Goal: Check status: Check status

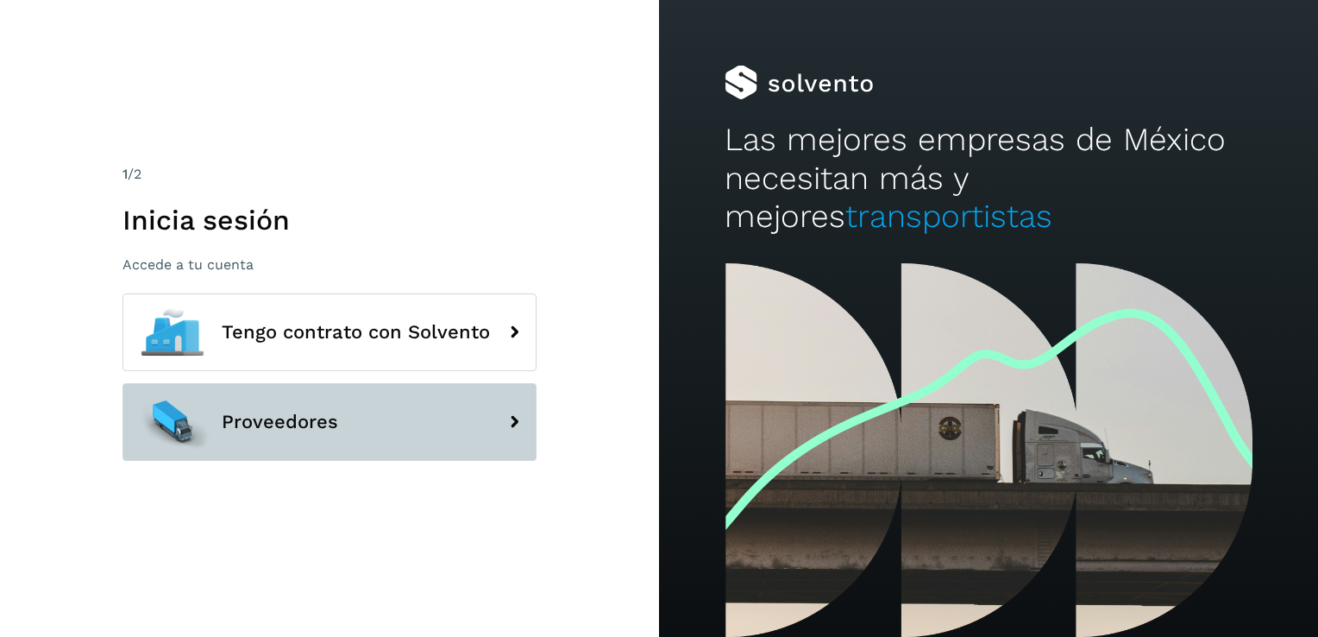
click at [342, 430] on button "Proveedores" at bounding box center [329, 422] width 414 height 78
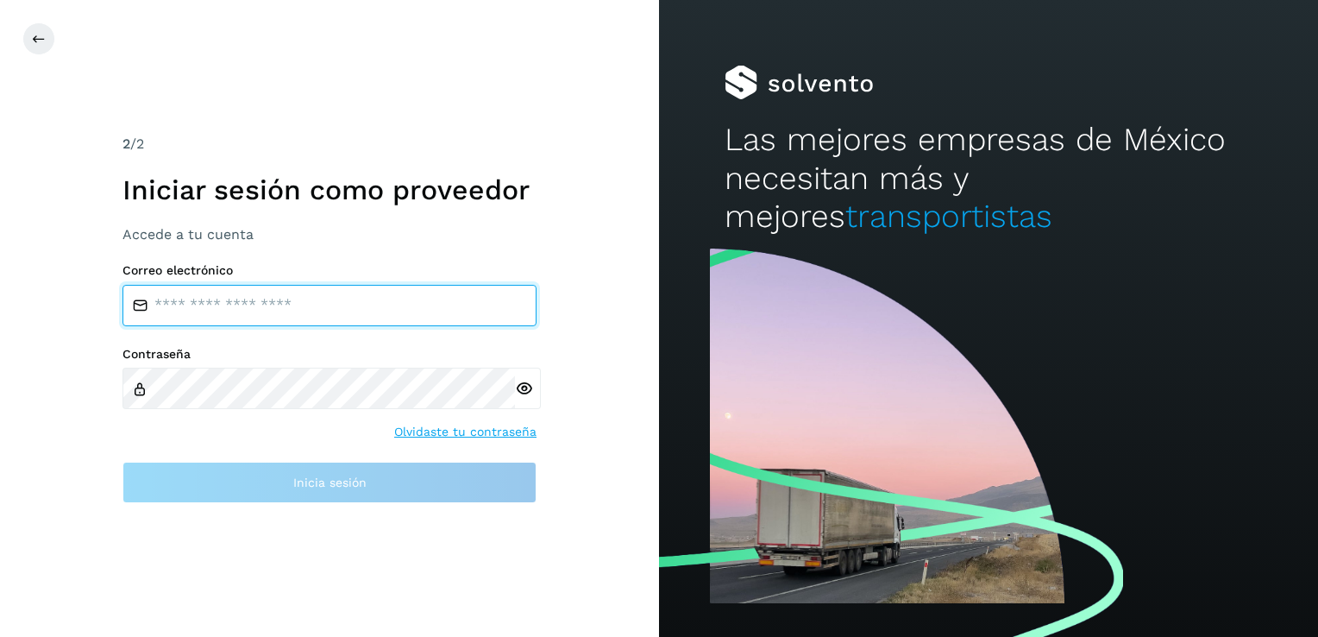
type input "**********"
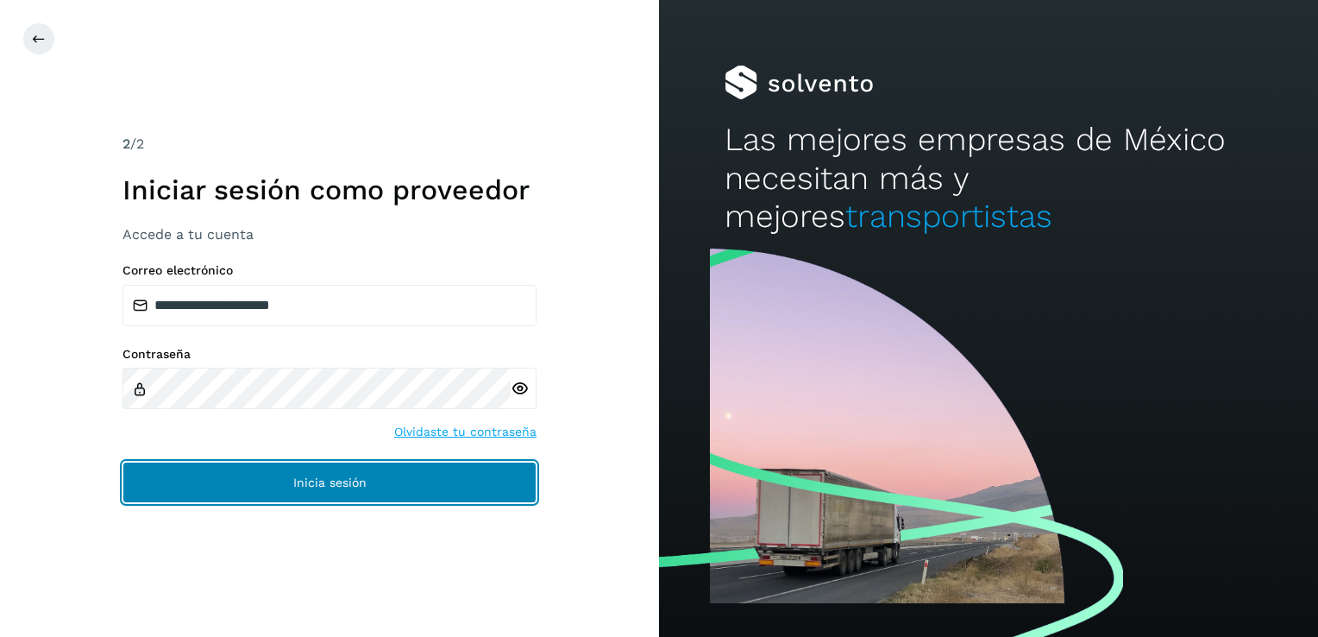
click at [309, 491] on button "Inicia sesión" at bounding box center [329, 481] width 414 height 41
click at [307, 482] on span "Inicia sesión" at bounding box center [329, 482] width 73 height 12
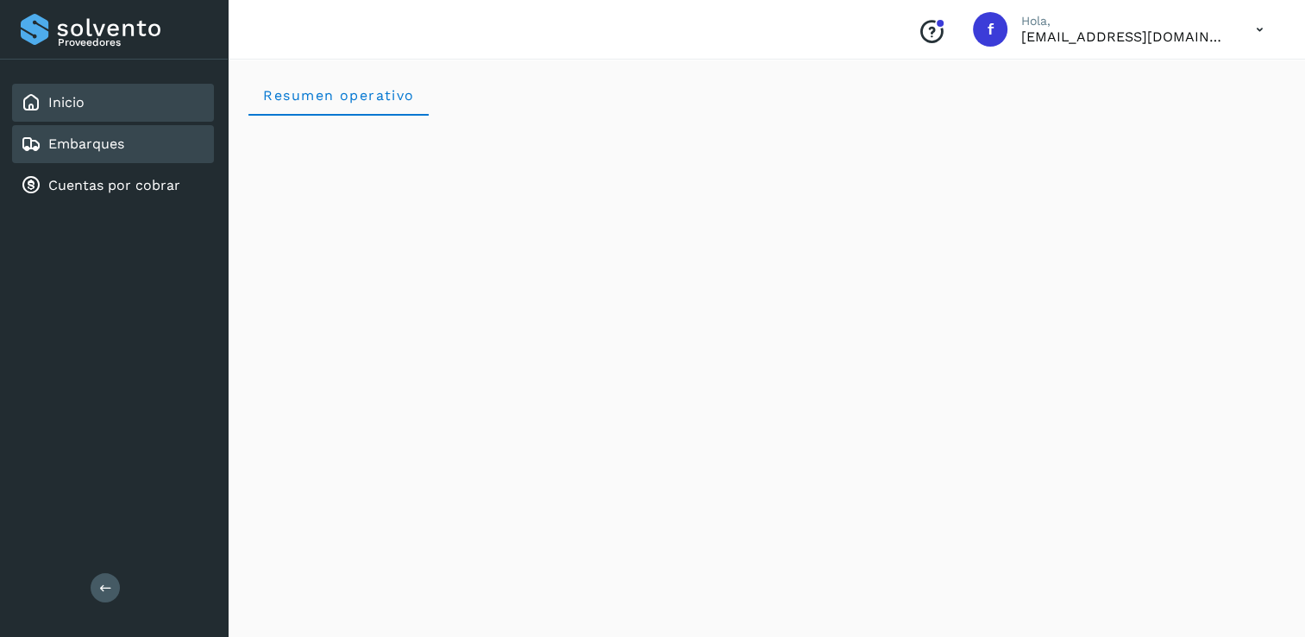
click at [91, 141] on link "Embarques" at bounding box center [86, 143] width 76 height 16
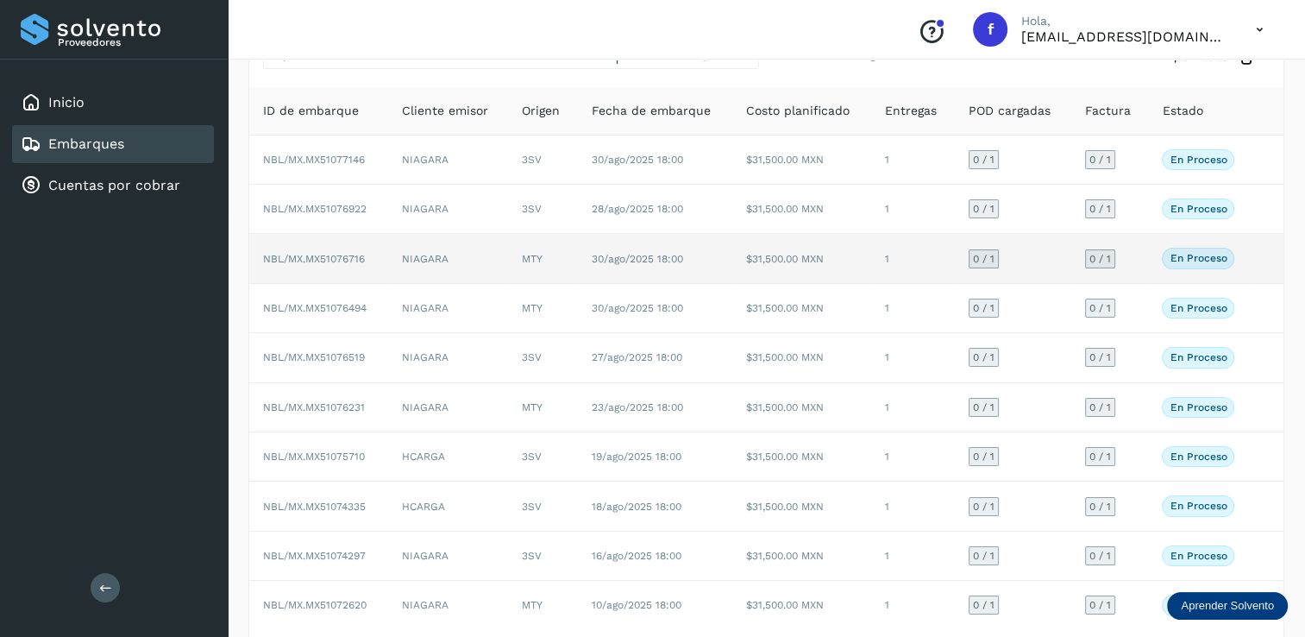
scroll to position [155, 0]
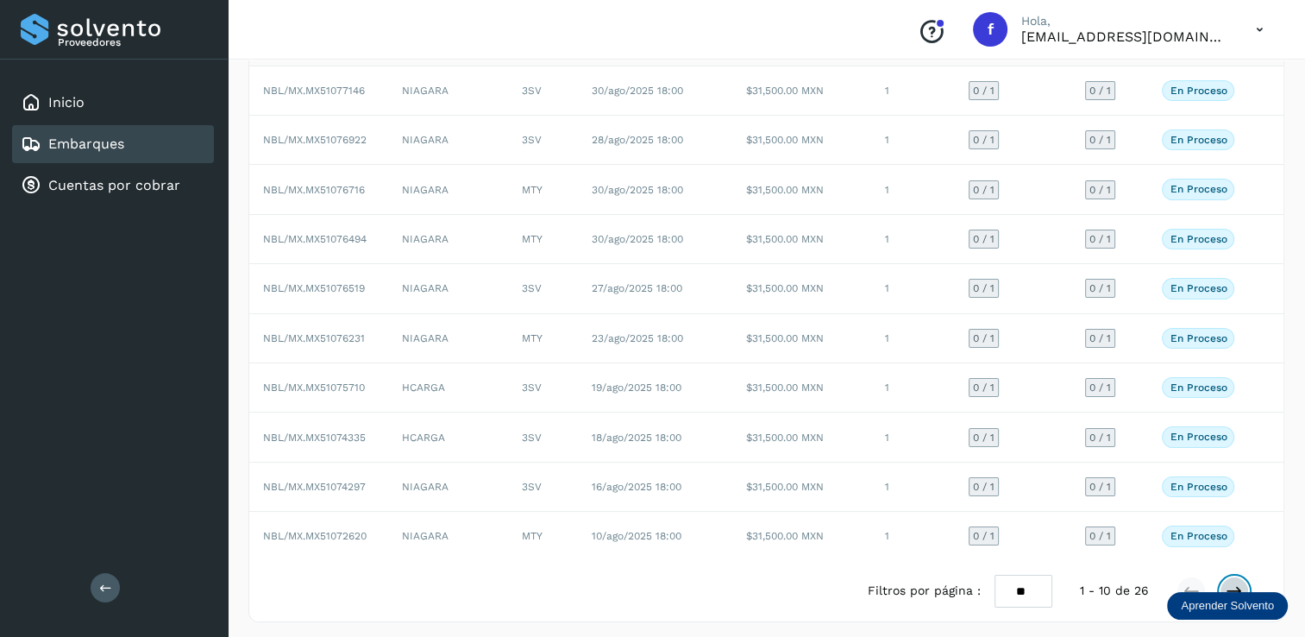
click at [1238, 583] on icon at bounding box center [1234, 590] width 17 height 17
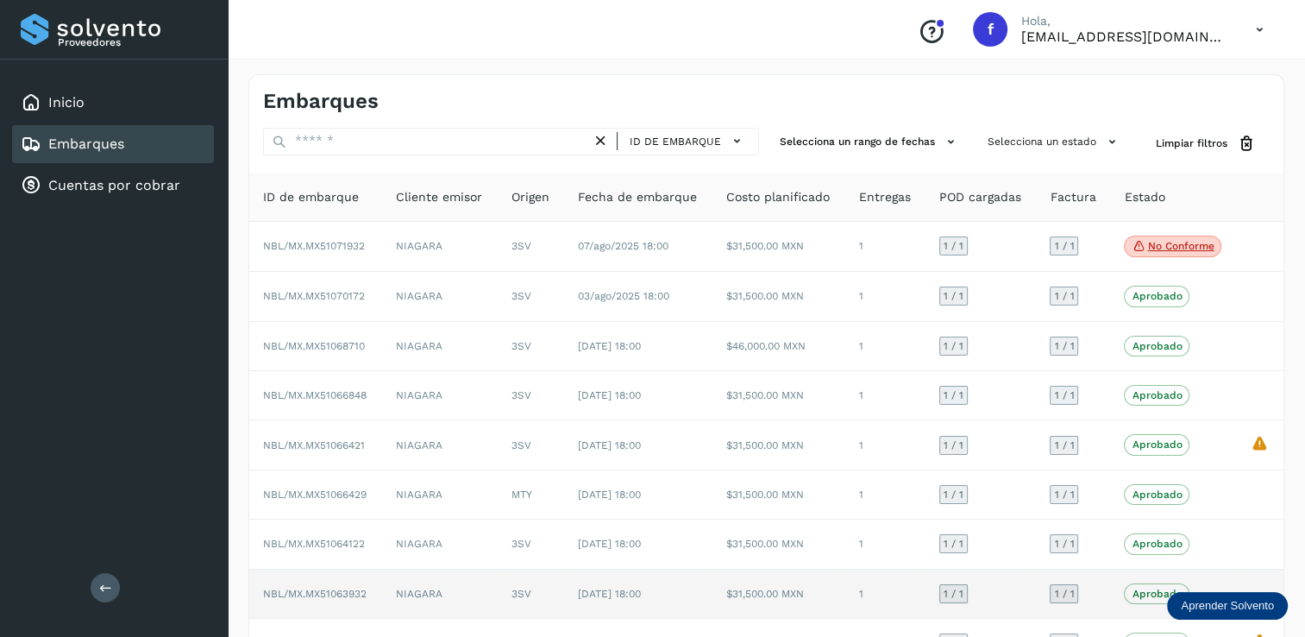
scroll to position [160, 0]
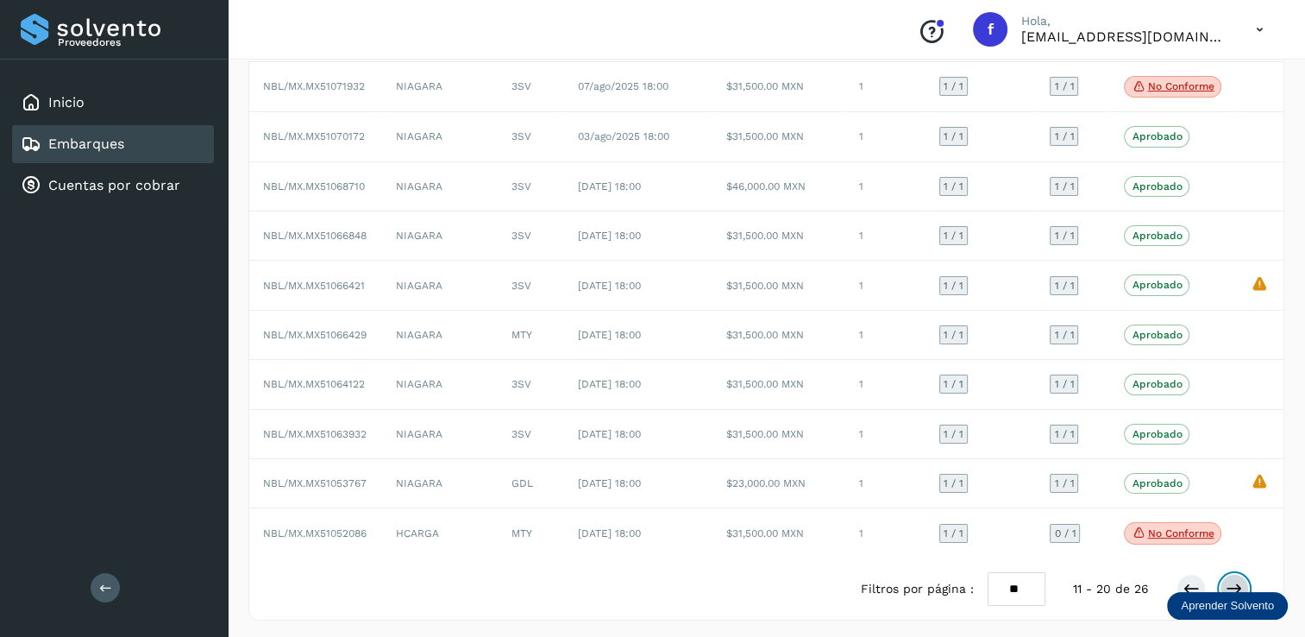
click at [1238, 580] on icon at bounding box center [1234, 588] width 17 height 17
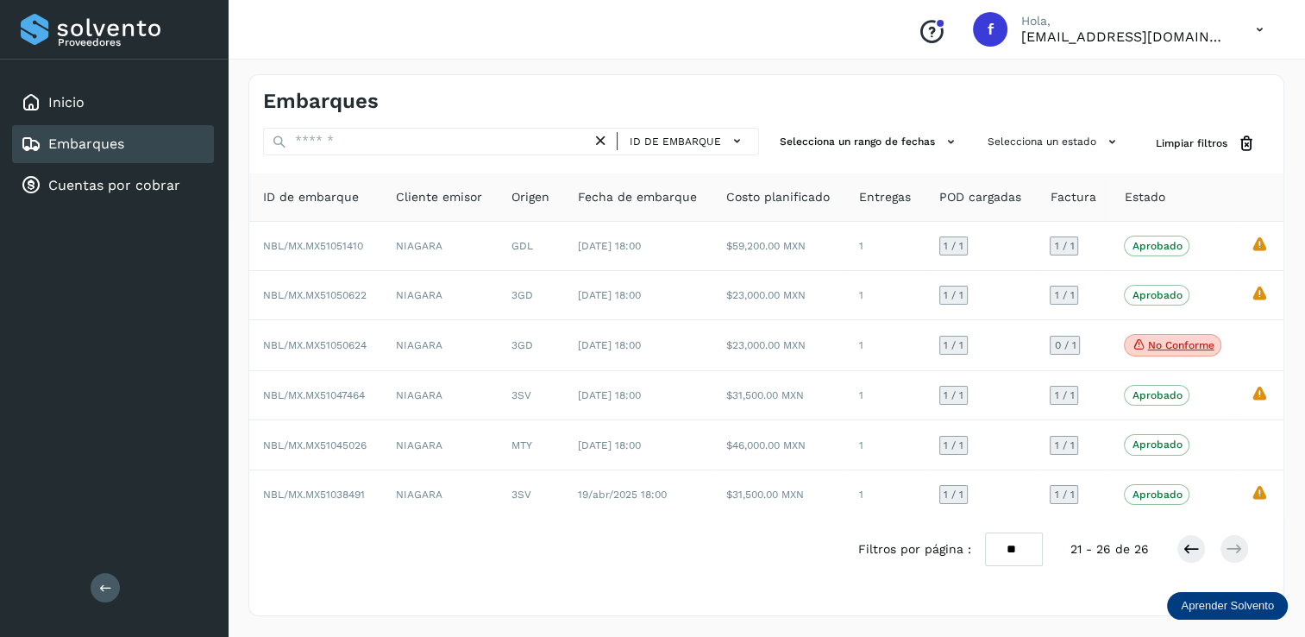
scroll to position [0, 0]
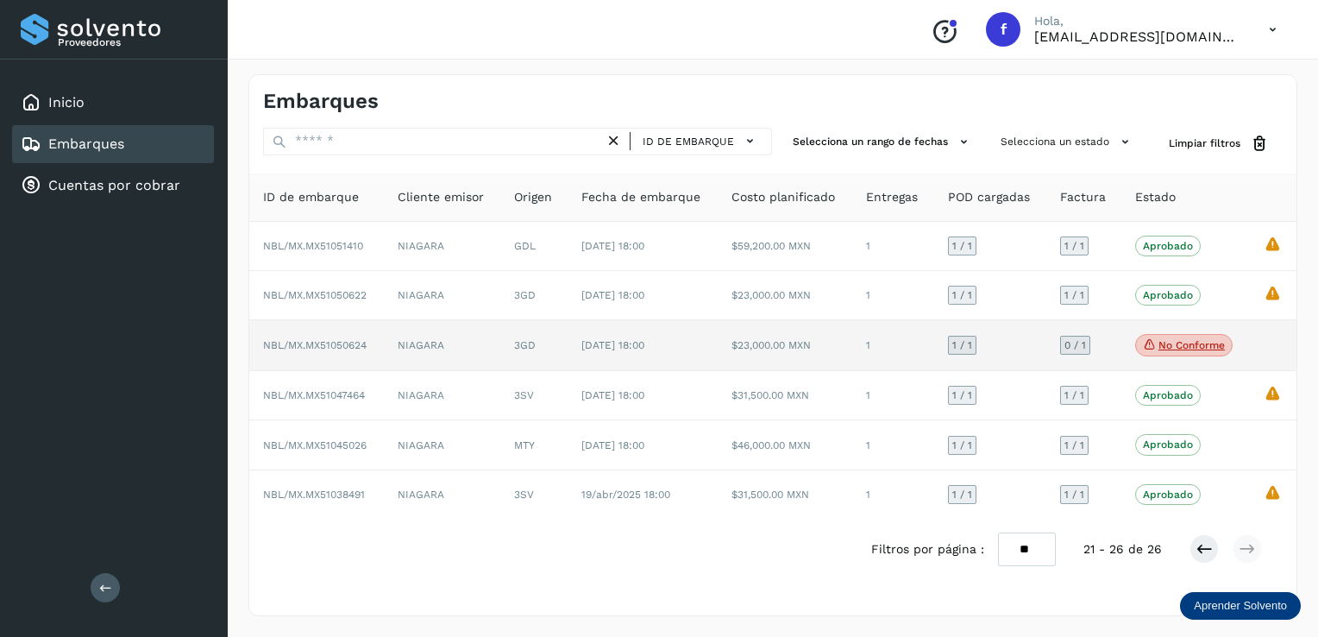
click at [1198, 344] on p "No conforme" at bounding box center [1191, 345] width 66 height 12
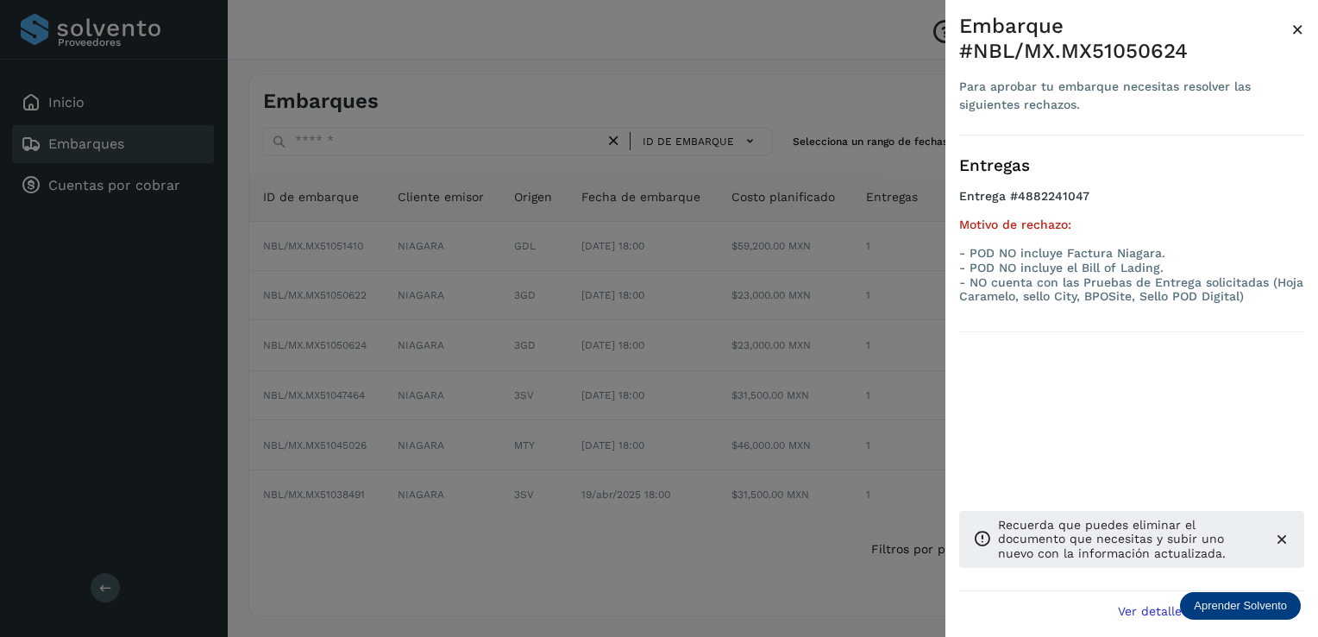
click at [1301, 28] on span "×" at bounding box center [1297, 29] width 13 height 24
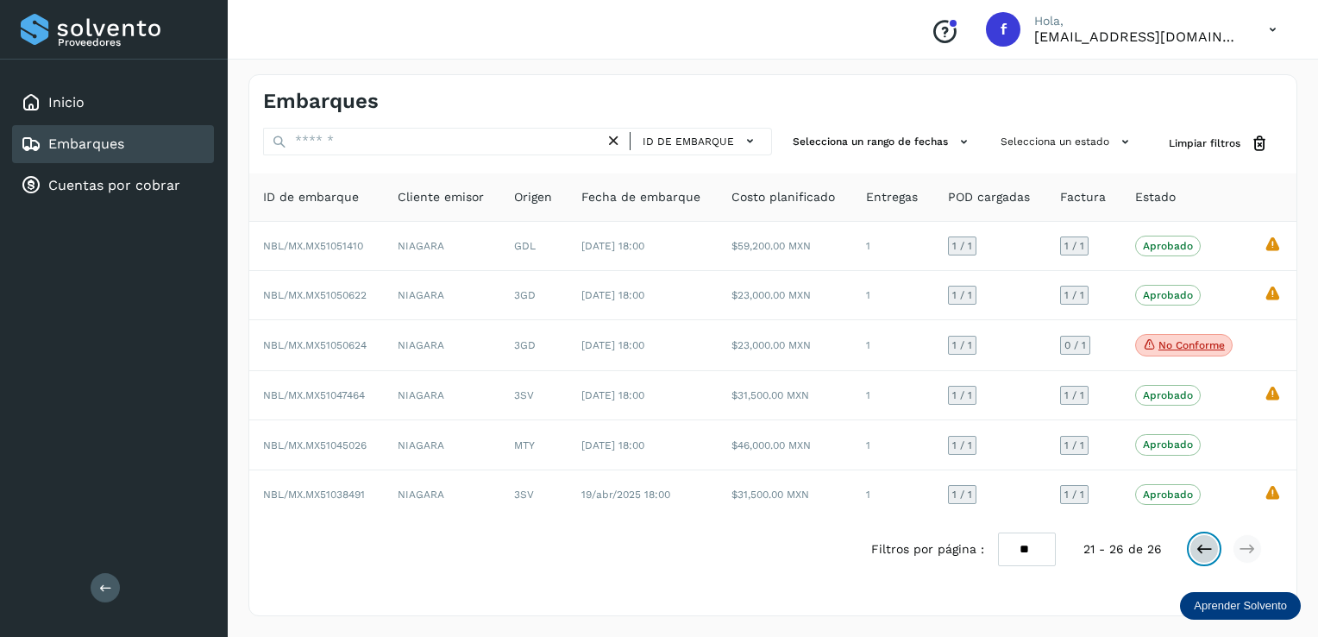
click at [1201, 548] on icon at bounding box center [1204, 548] width 17 height 17
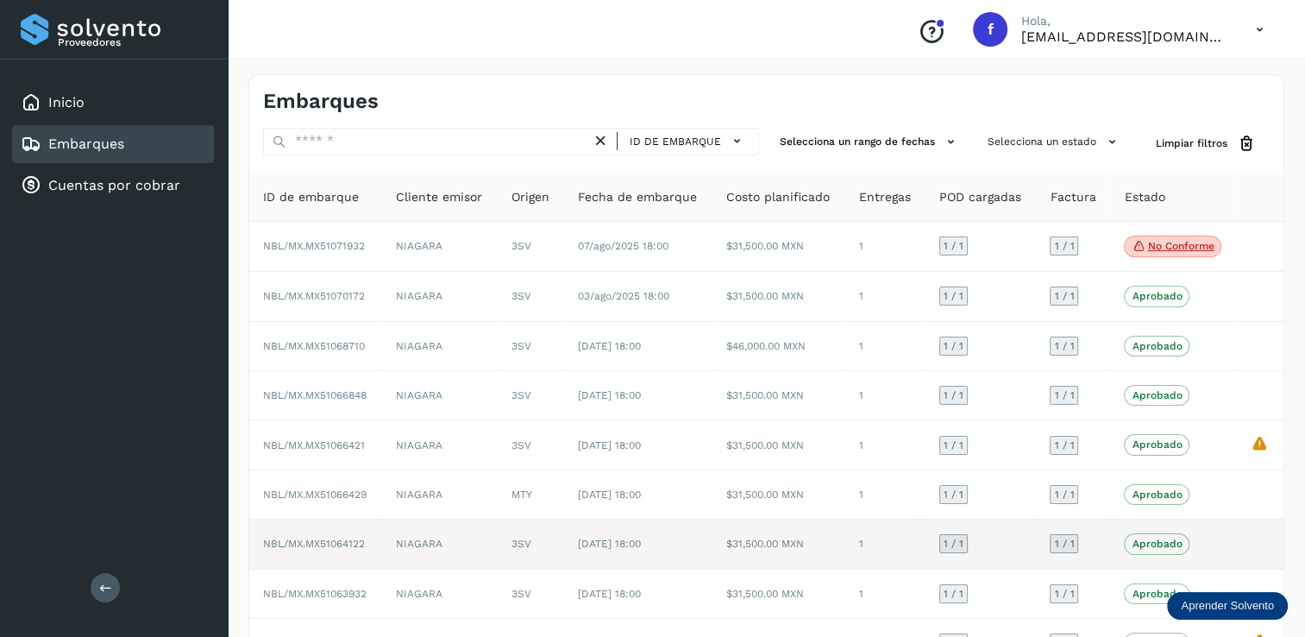
scroll to position [160, 0]
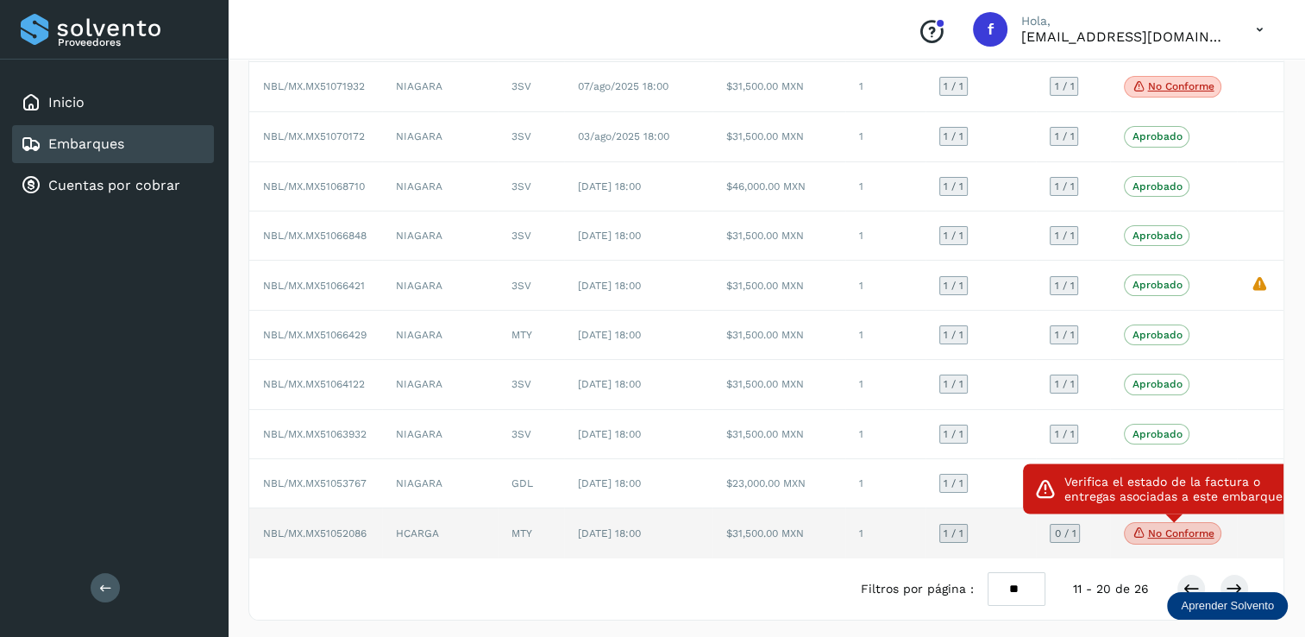
click at [1178, 531] on p "No conforme" at bounding box center [1180, 533] width 66 height 12
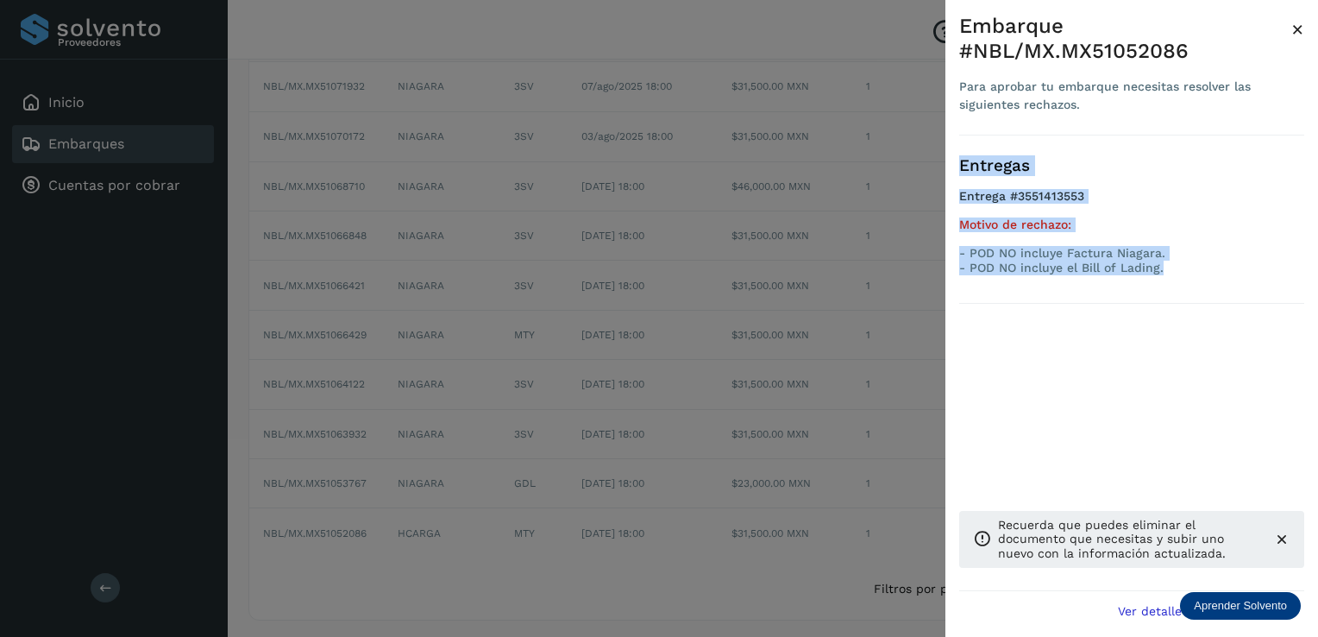
drag, startPoint x: 1162, startPoint y: 274, endPoint x: 956, endPoint y: 167, distance: 232.3
click at [956, 167] on div "Embarque #NBL/MX.MX51052086 Para aprobar tu embarque necesitas resolver las sig…" at bounding box center [1131, 332] width 373 height 664
click at [1066, 336] on div "Entregas Entrega #3551413553 Motivo de rechazo: - POD NO incluye Factura Niagar…" at bounding box center [1131, 362] width 345 height 455
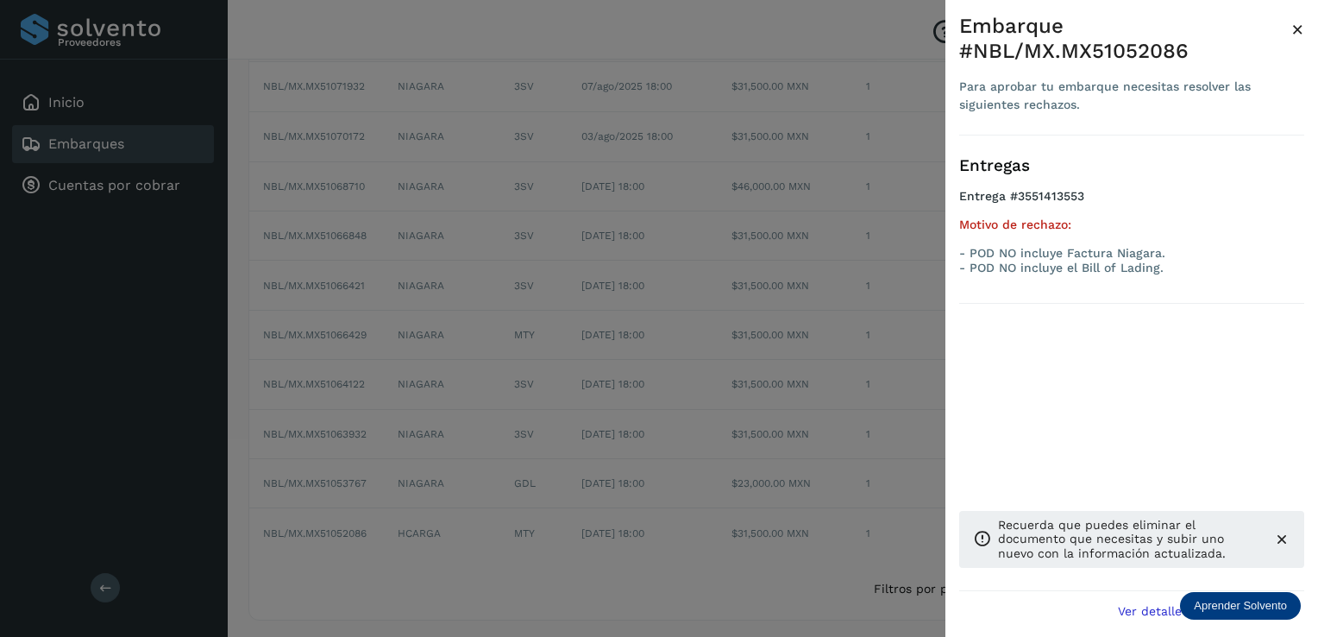
click at [1279, 539] on icon at bounding box center [1281, 539] width 17 height 17
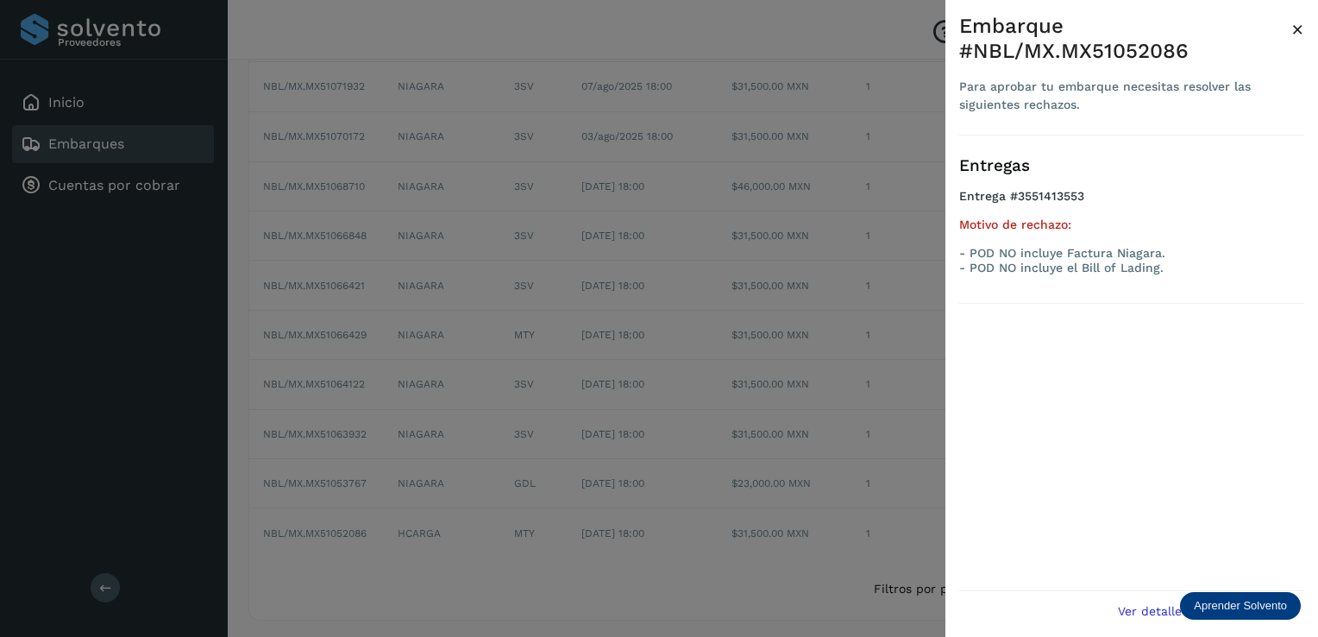
click at [1300, 35] on span "×" at bounding box center [1297, 29] width 13 height 24
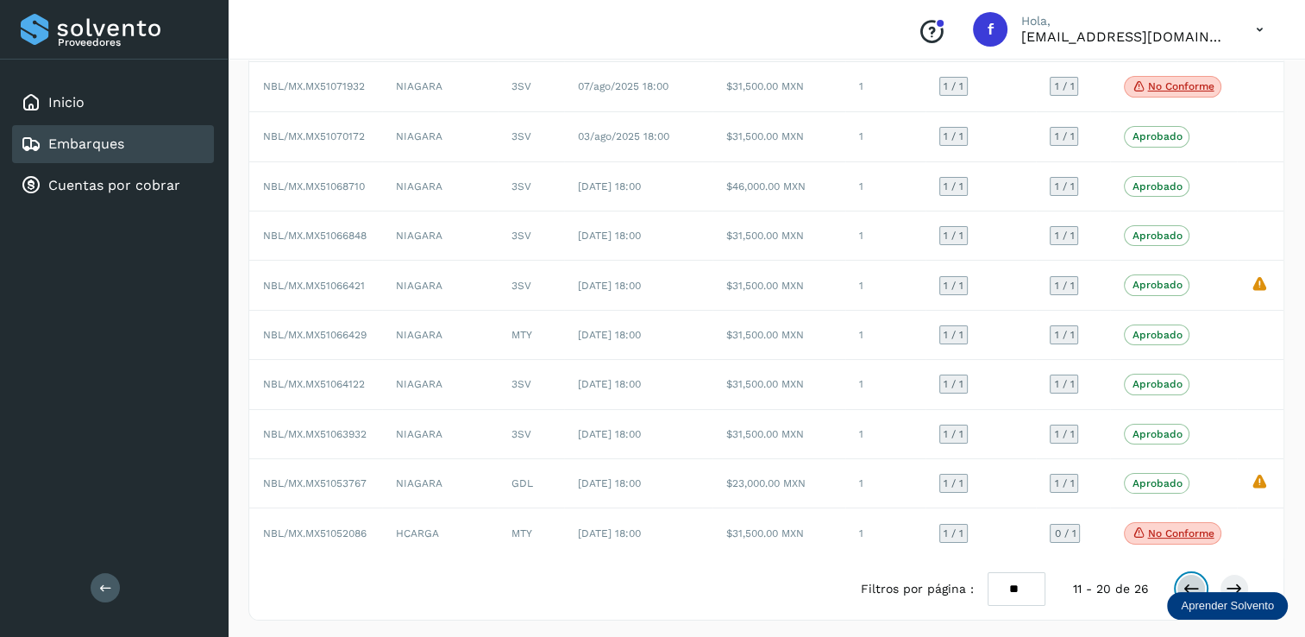
click at [1184, 581] on icon at bounding box center [1191, 588] width 17 height 17
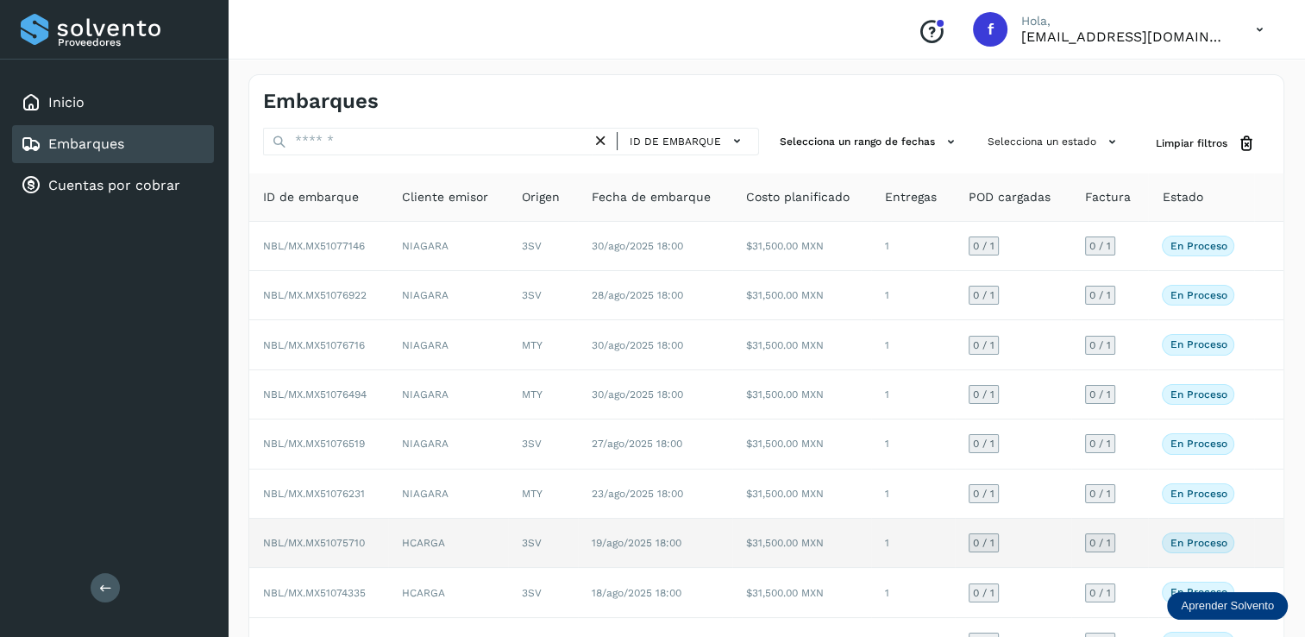
scroll to position [155, 0]
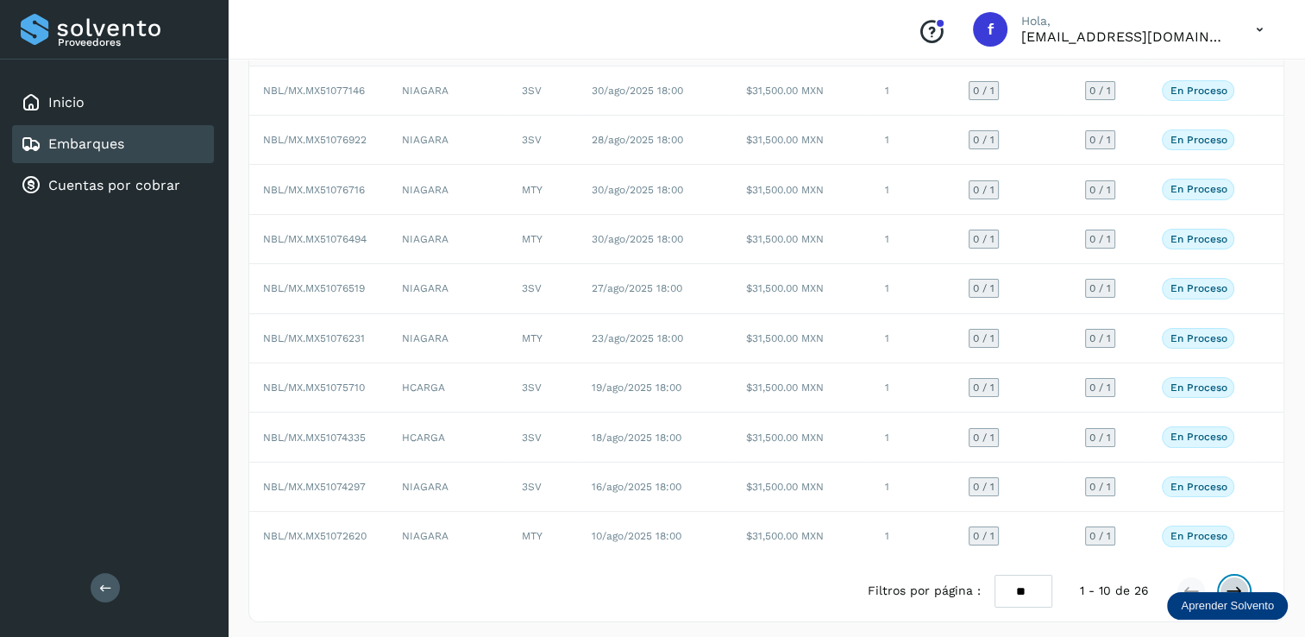
click at [1233, 582] on icon at bounding box center [1234, 590] width 17 height 17
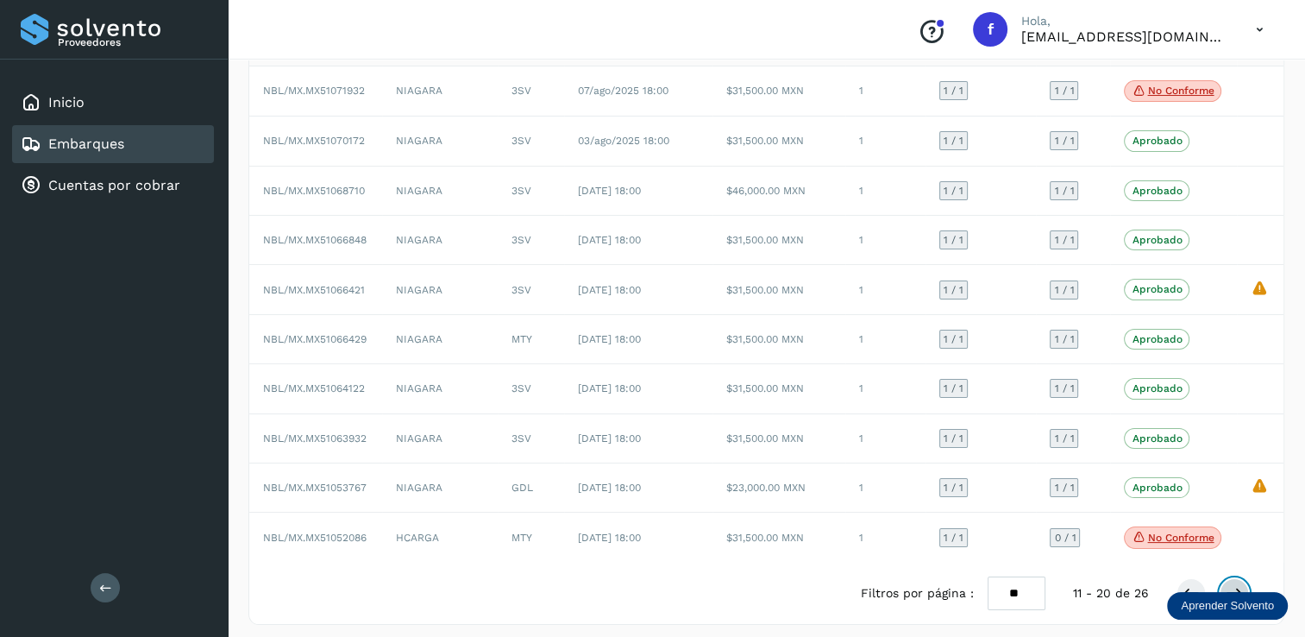
click at [1233, 578] on button at bounding box center [1234, 592] width 29 height 29
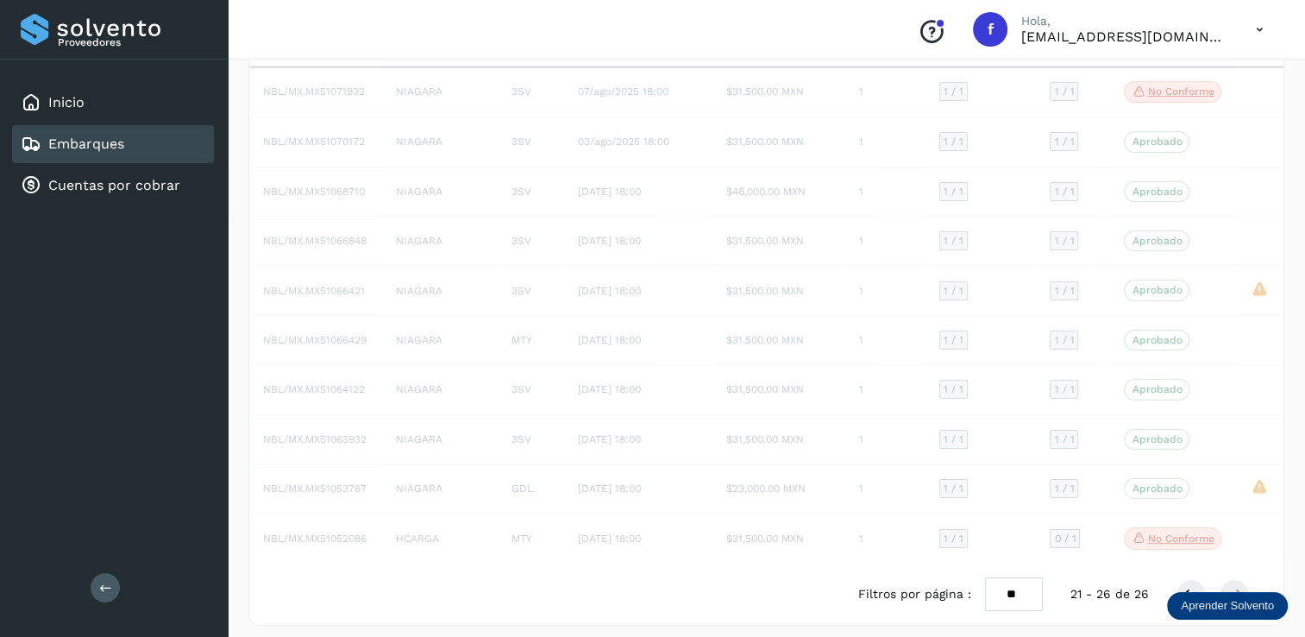
scroll to position [0, 0]
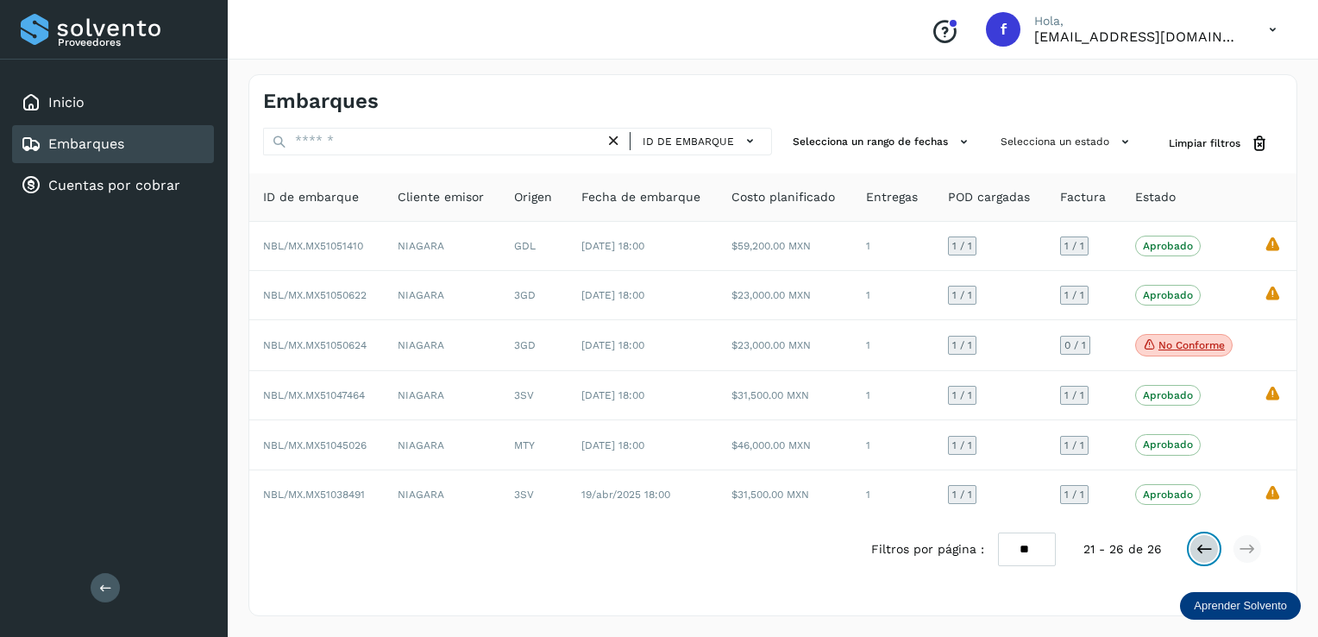
click at [1203, 553] on icon at bounding box center [1204, 548] width 17 height 17
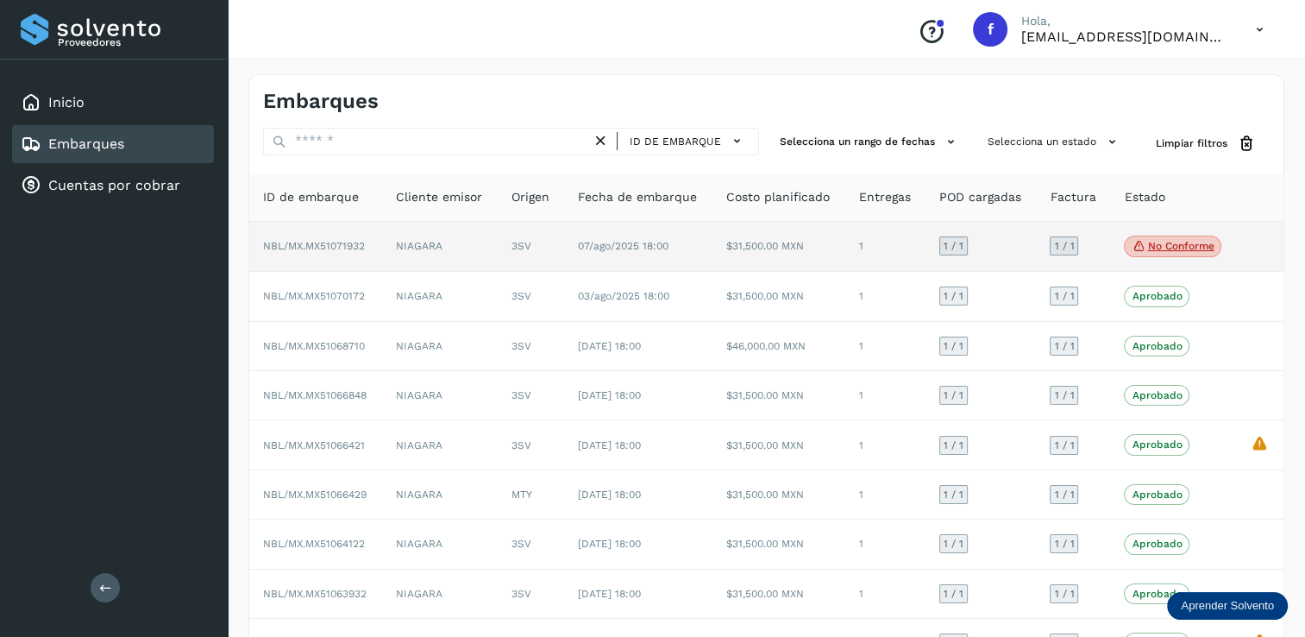
click at [1168, 243] on p "No conforme" at bounding box center [1180, 246] width 66 height 12
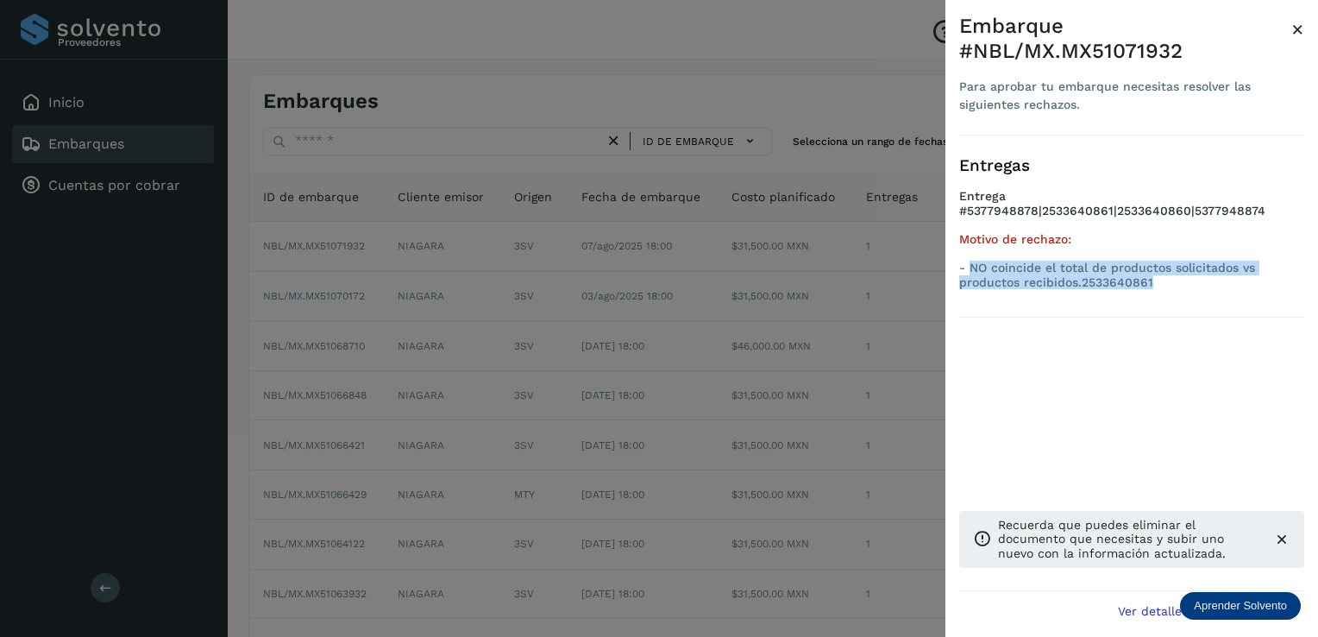
drag, startPoint x: 970, startPoint y: 239, endPoint x: 1171, endPoint y: 255, distance: 200.8
click at [1171, 261] on p "- NO coincide el total de productos solicitados vs productos recibidos.25336408…" at bounding box center [1131, 275] width 345 height 29
drag, startPoint x: 1171, startPoint y: 255, endPoint x: 1301, endPoint y: 29, distance: 260.9
click at [1301, 29] on span "×" at bounding box center [1297, 29] width 13 height 24
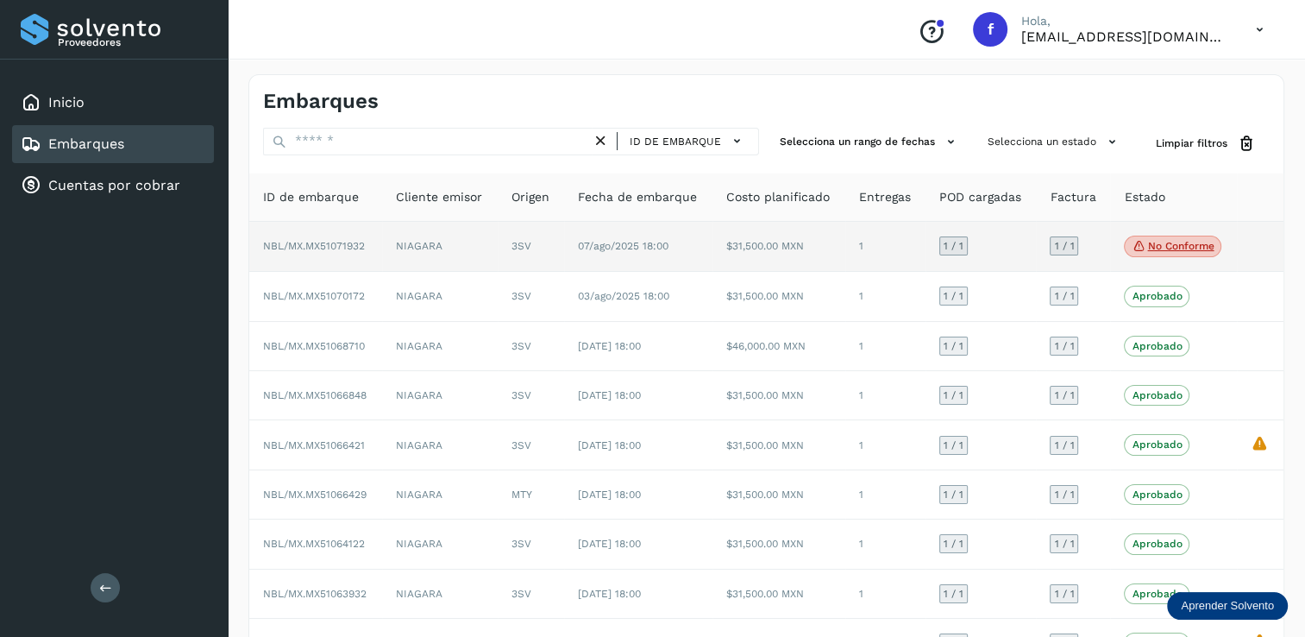
scroll to position [160, 0]
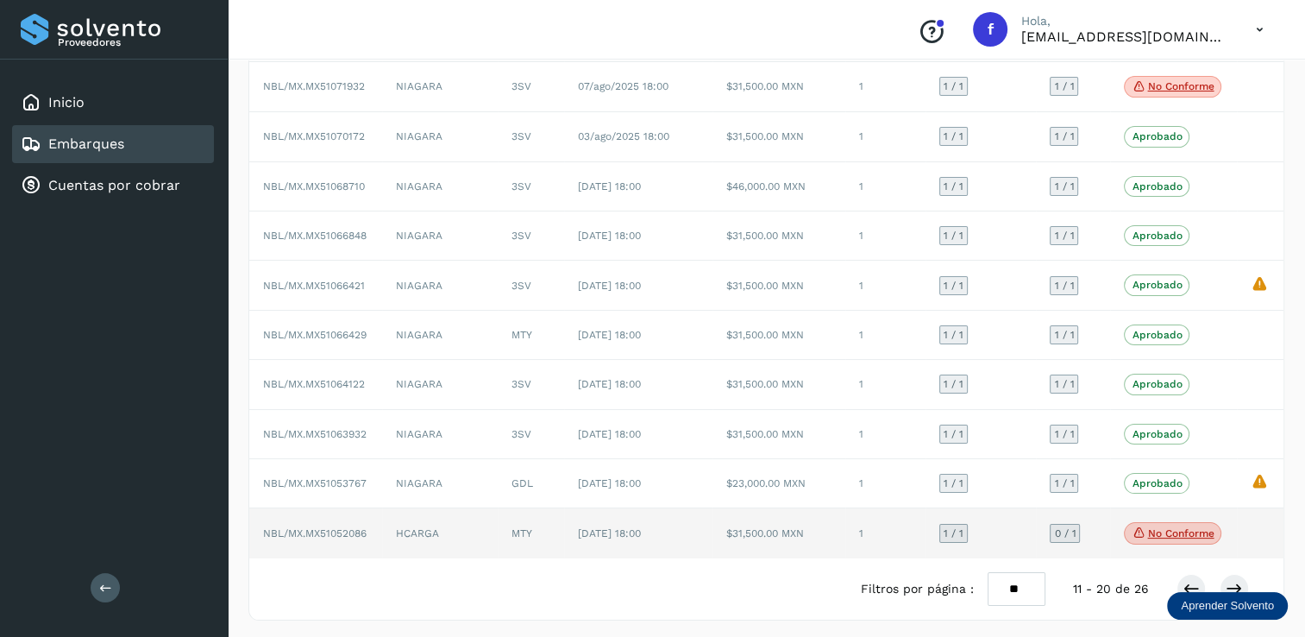
click at [1173, 536] on span "No conforme" at bounding box center [1172, 533] width 97 height 22
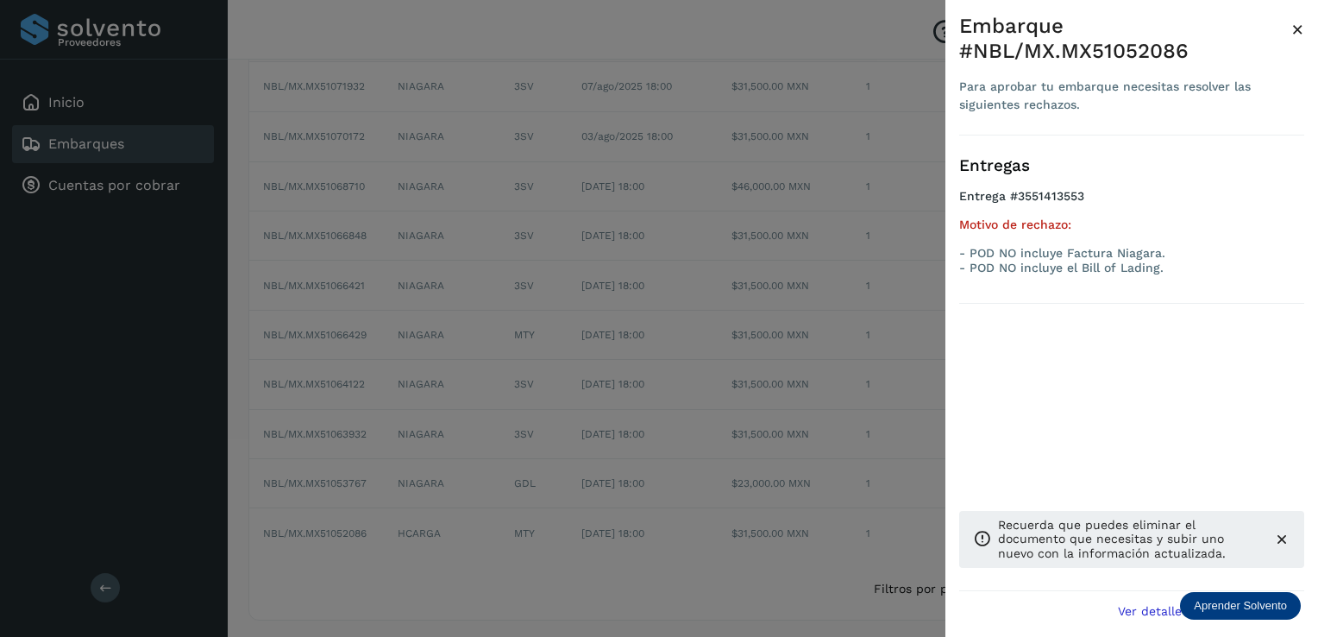
click at [1294, 31] on span "×" at bounding box center [1297, 29] width 13 height 24
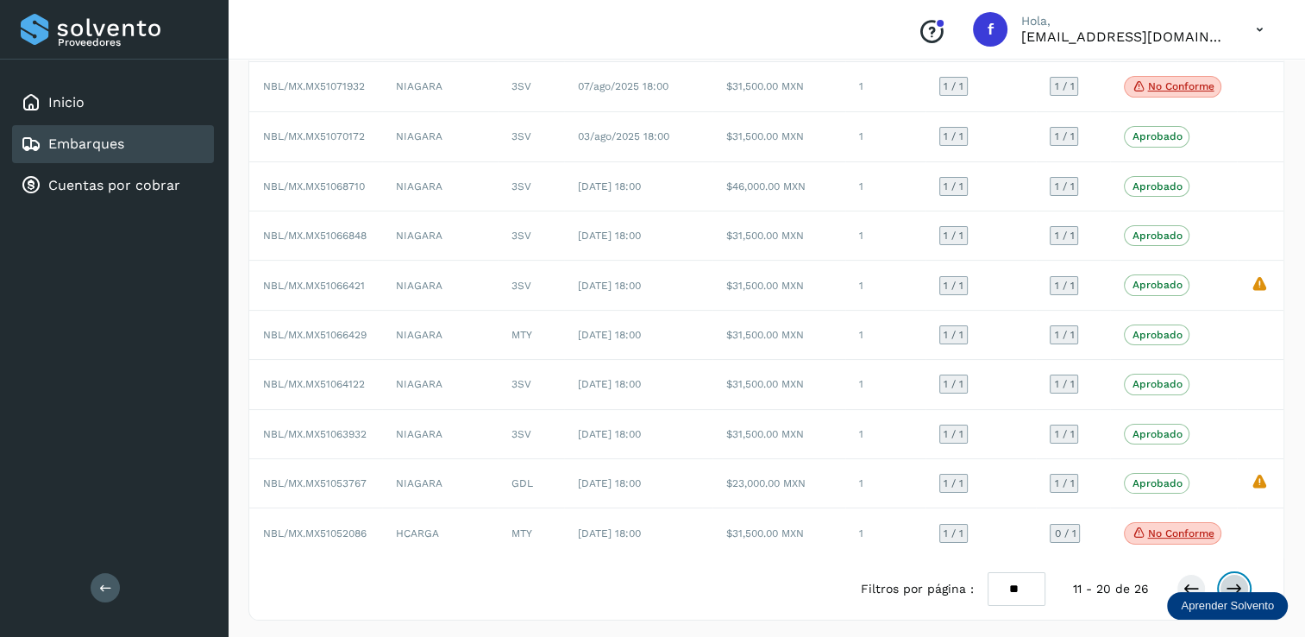
click at [1228, 581] on icon at bounding box center [1234, 588] width 17 height 17
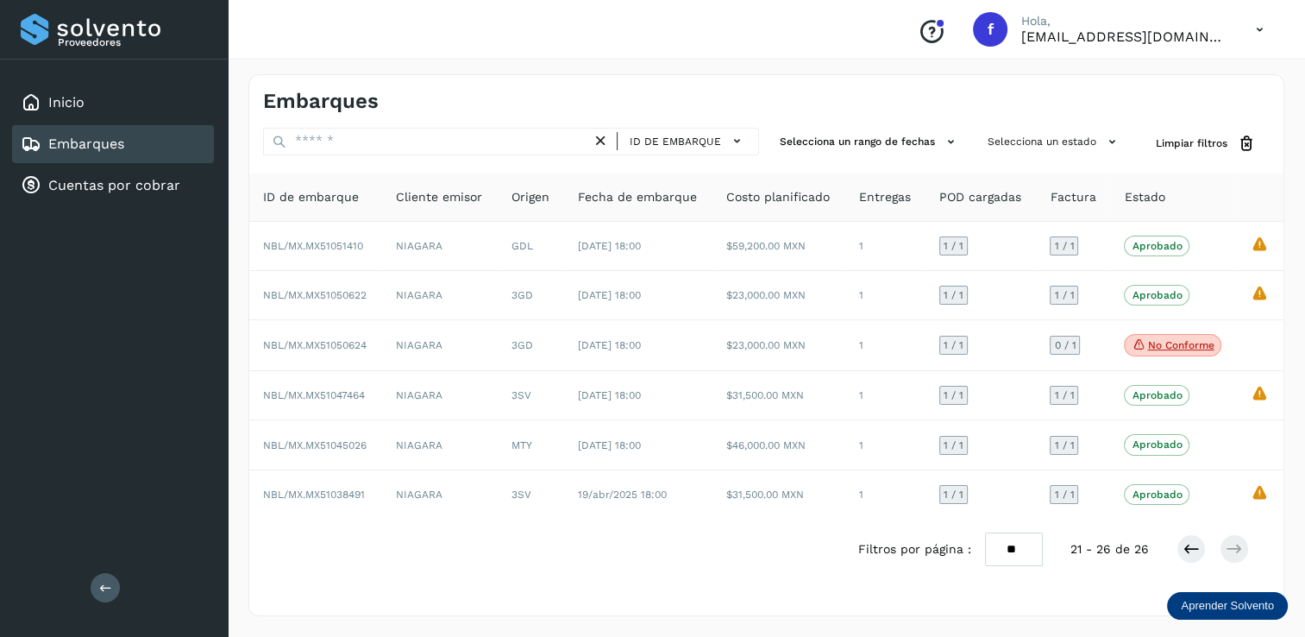
scroll to position [0, 0]
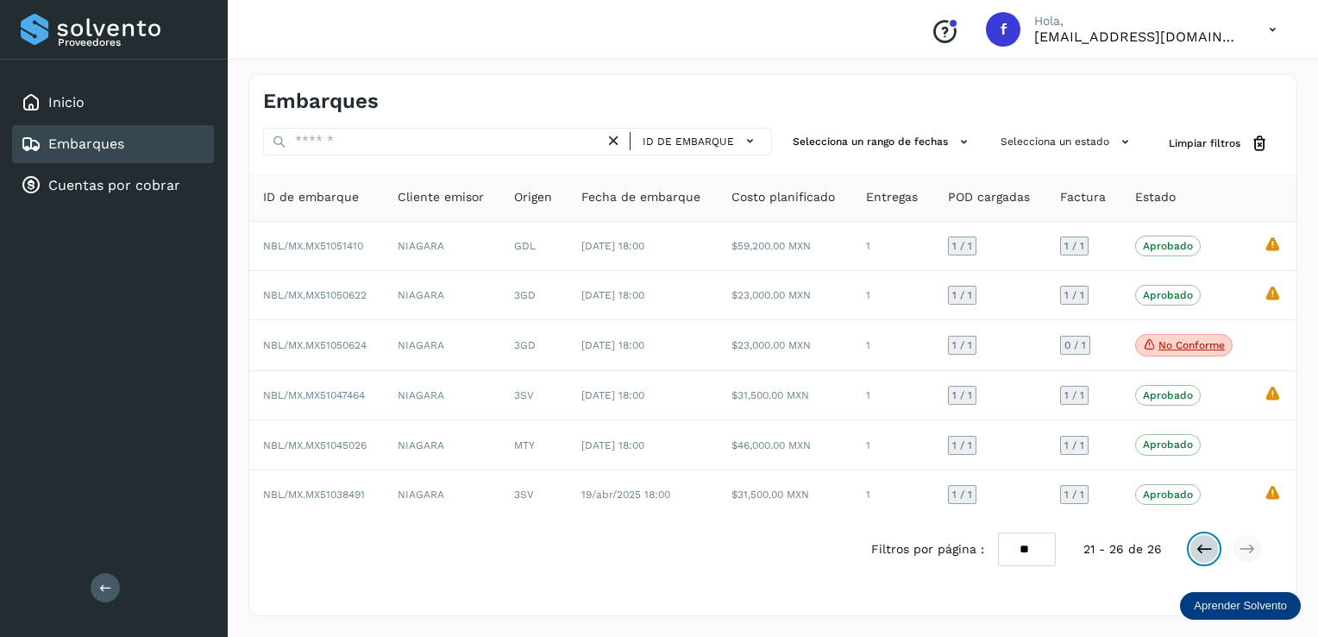
click at [1209, 549] on icon at bounding box center [1204, 548] width 17 height 17
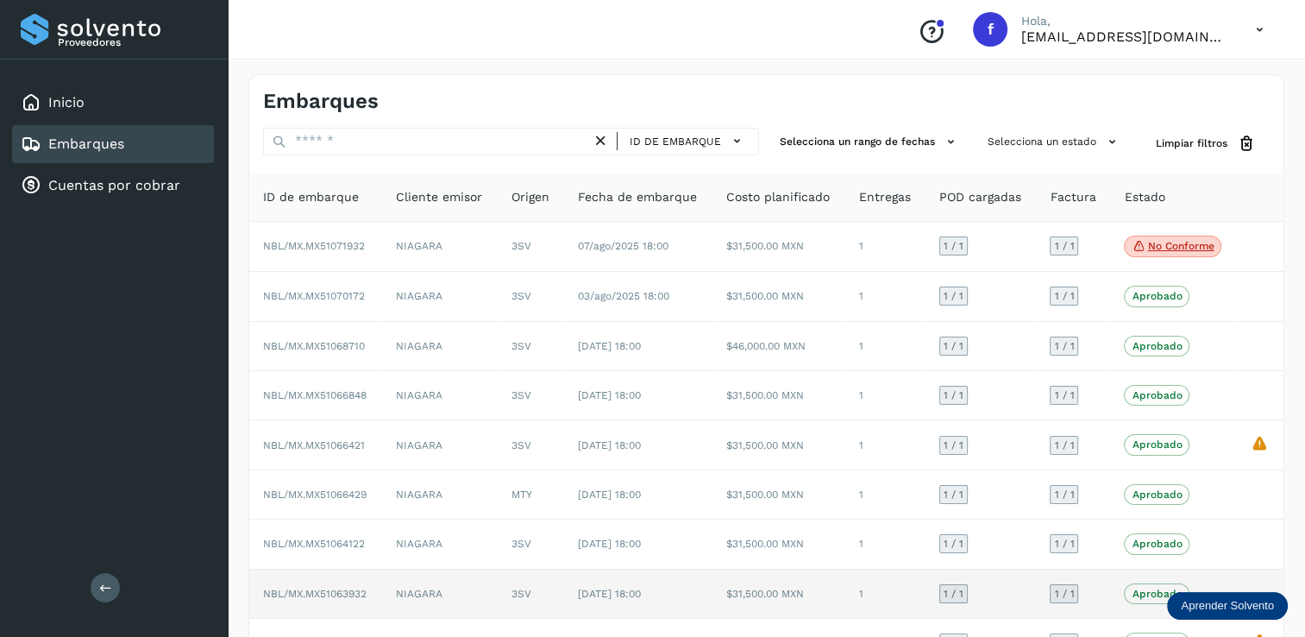
scroll to position [160, 0]
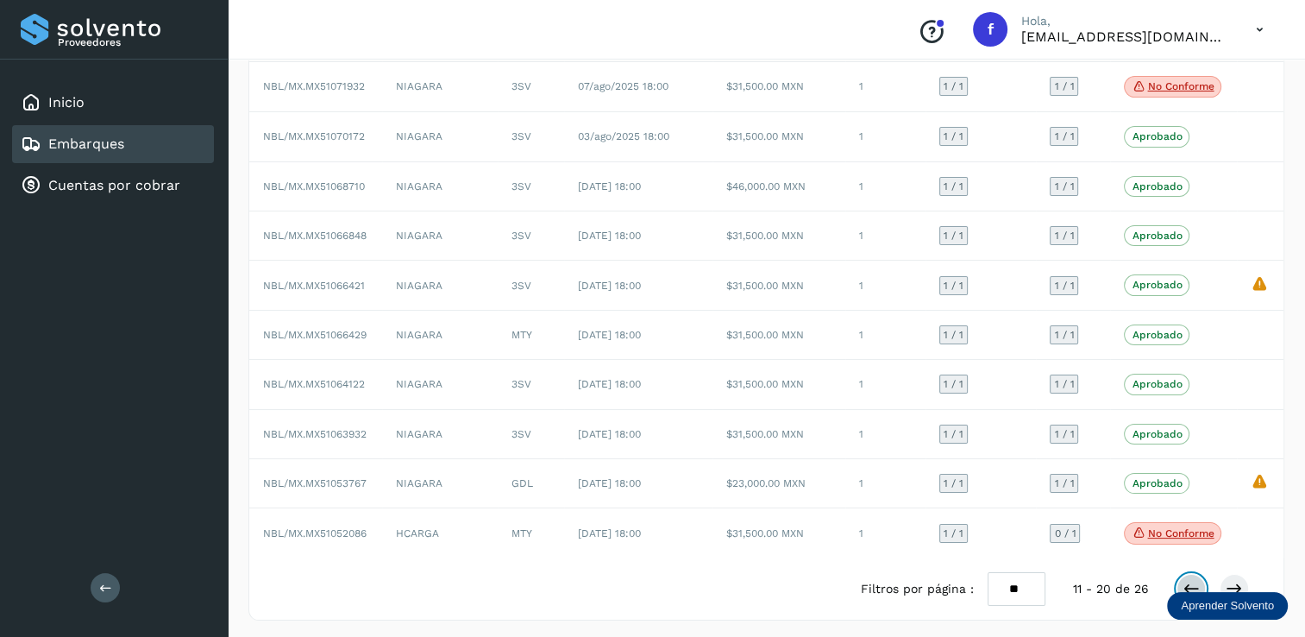
click at [1190, 580] on icon at bounding box center [1191, 588] width 17 height 17
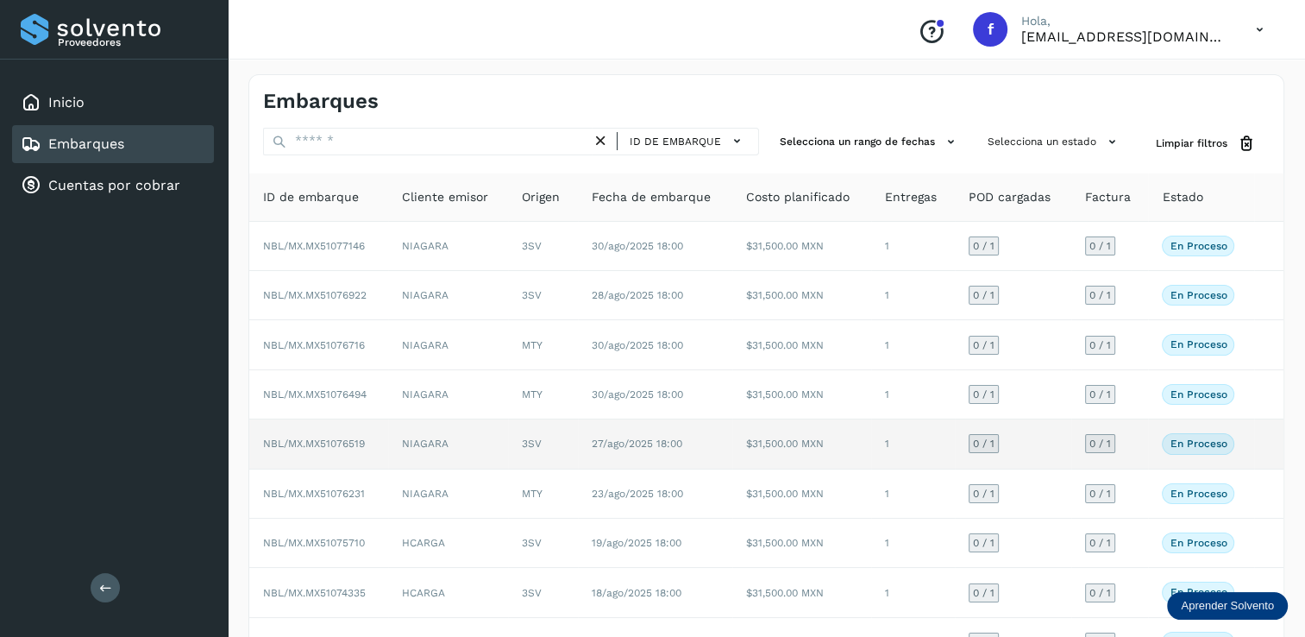
scroll to position [155, 0]
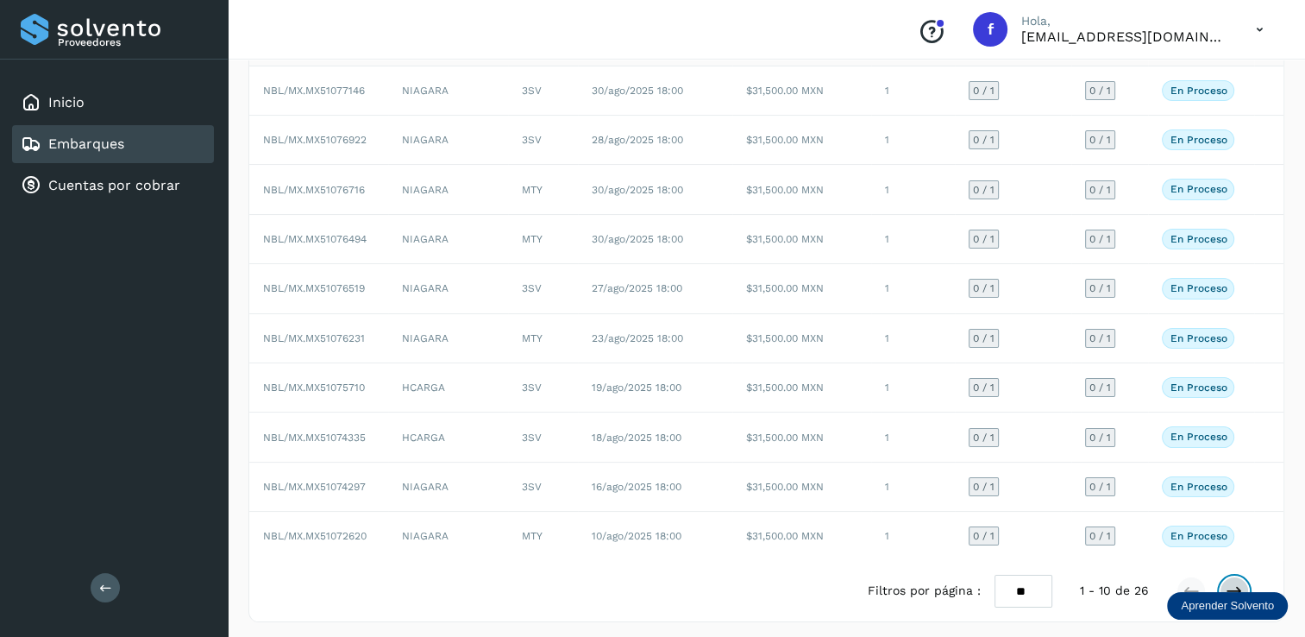
click at [1232, 585] on icon at bounding box center [1234, 590] width 17 height 17
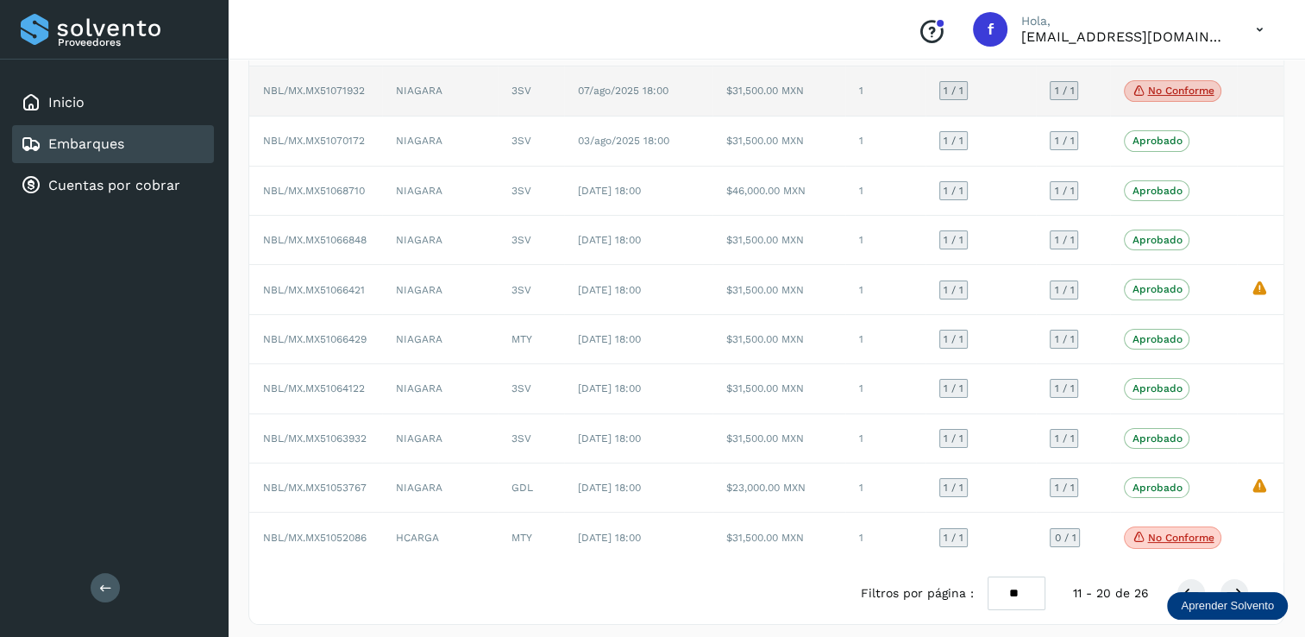
click at [1183, 89] on p "No conforme" at bounding box center [1180, 91] width 66 height 12
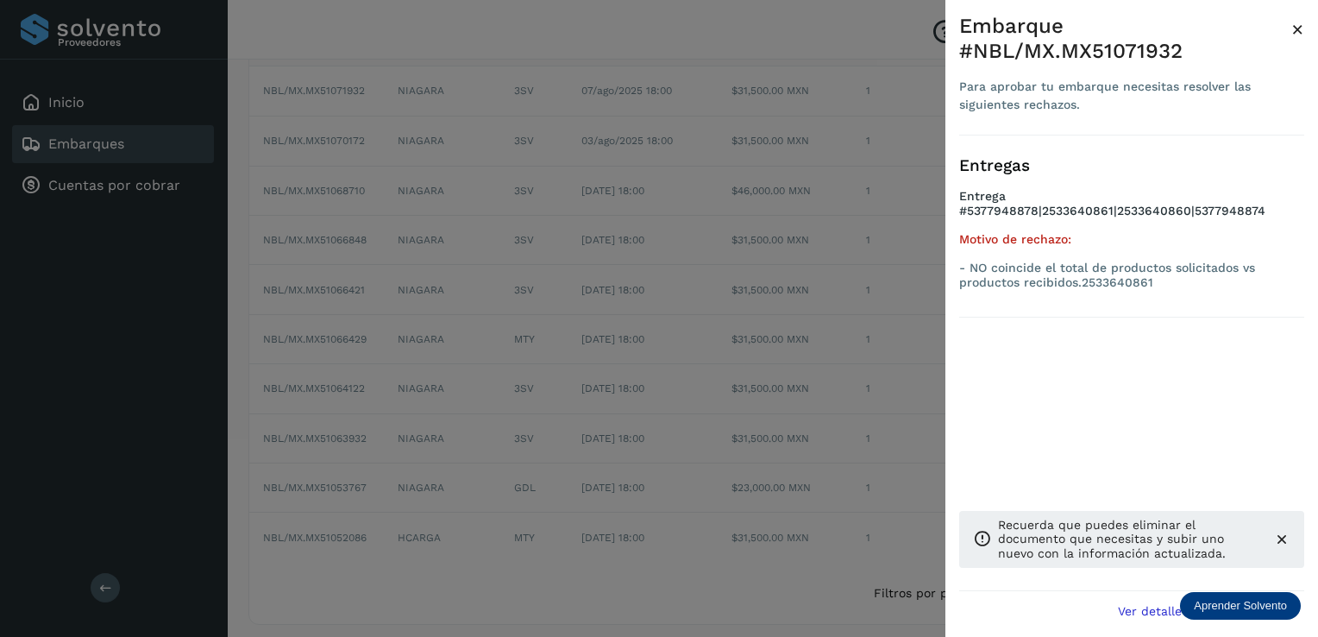
click at [1291, 28] on span "×" at bounding box center [1297, 29] width 13 height 24
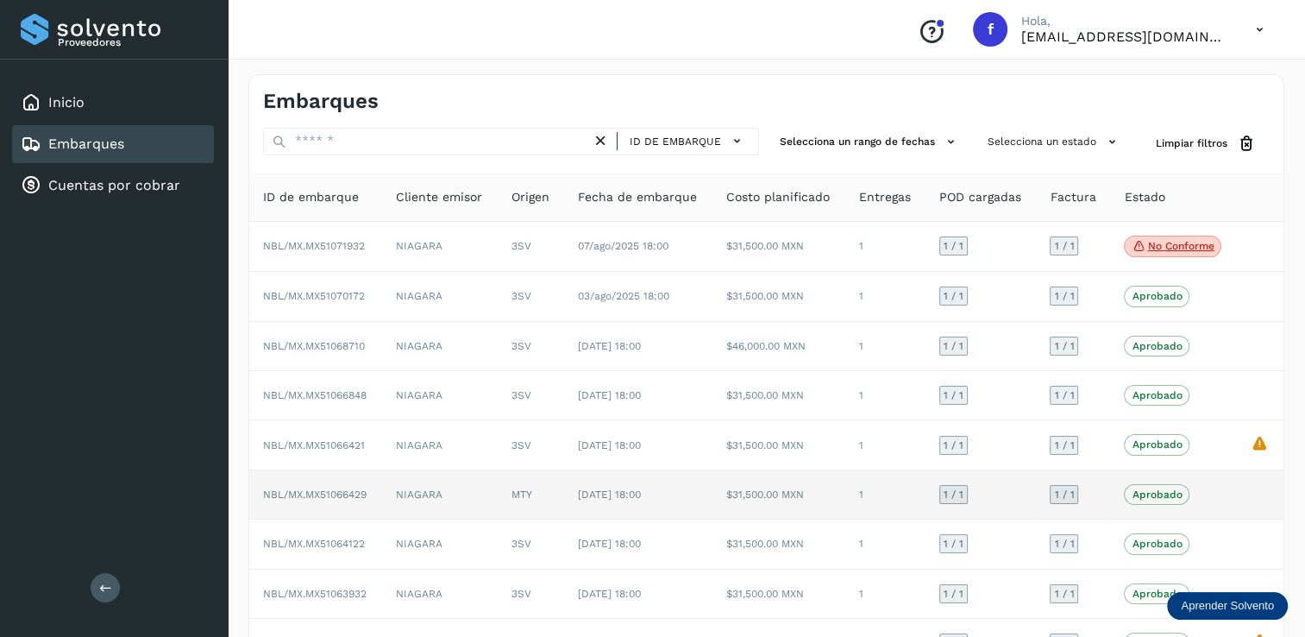
scroll to position [160, 0]
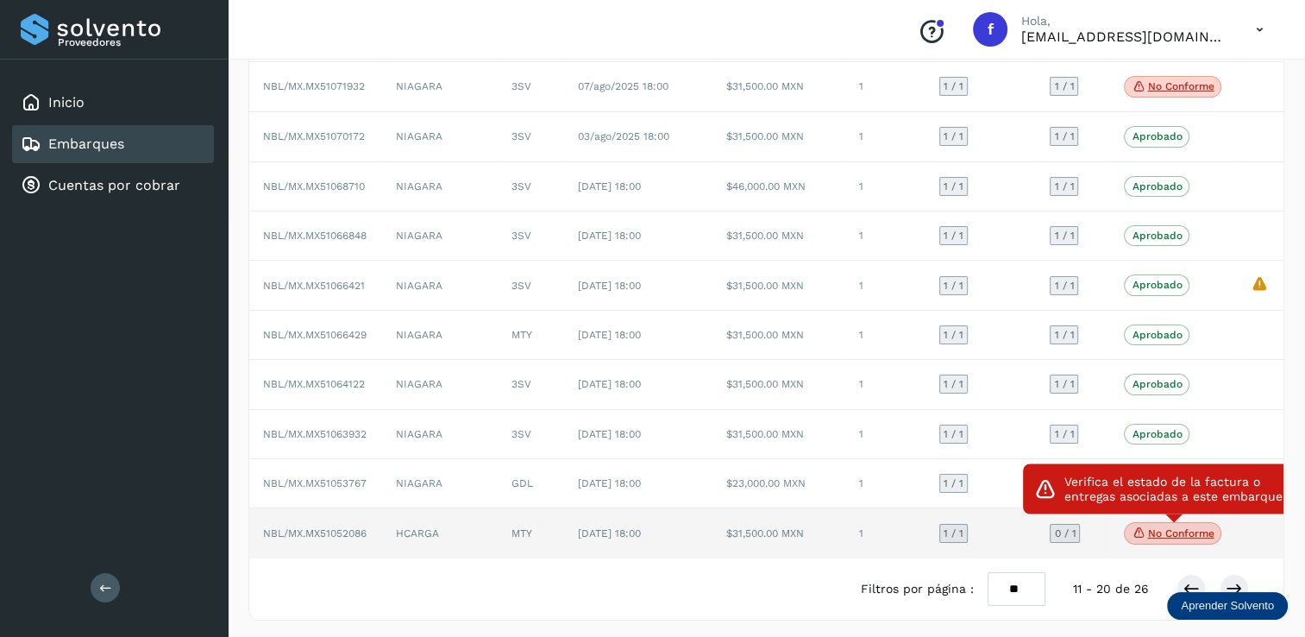
click at [1189, 537] on span "No conforme" at bounding box center [1172, 533] width 97 height 22
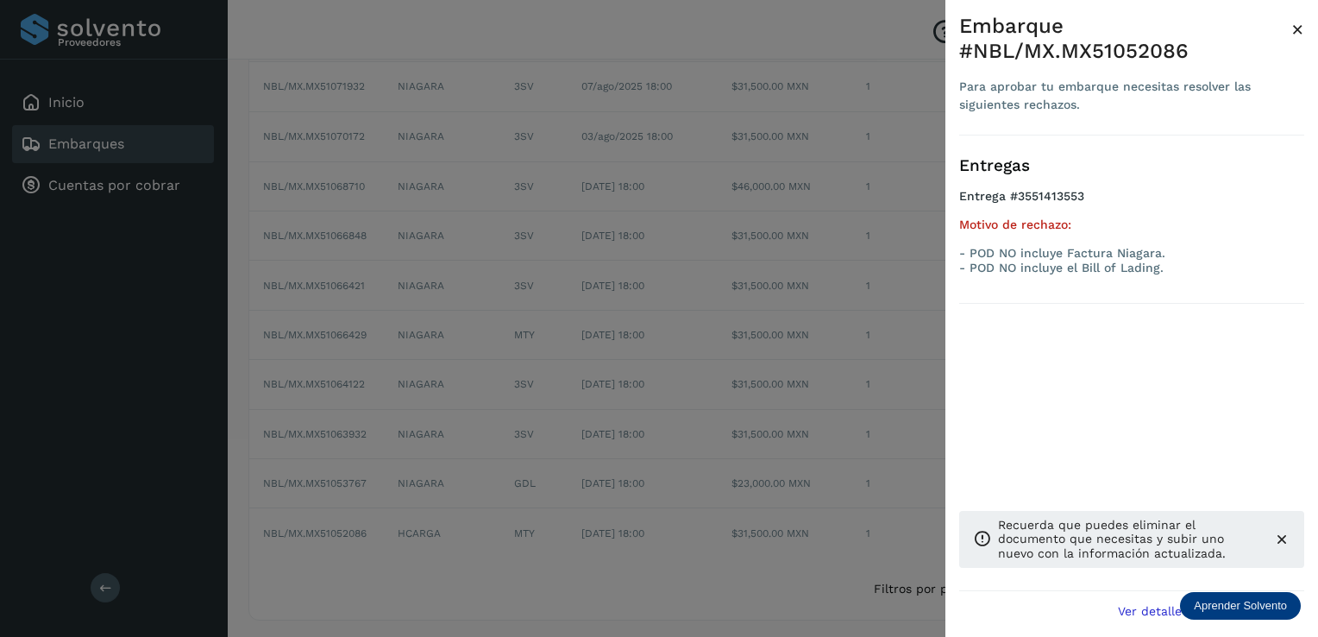
click at [1297, 34] on span "×" at bounding box center [1297, 29] width 13 height 24
